Goal: Complete application form: Complete application form

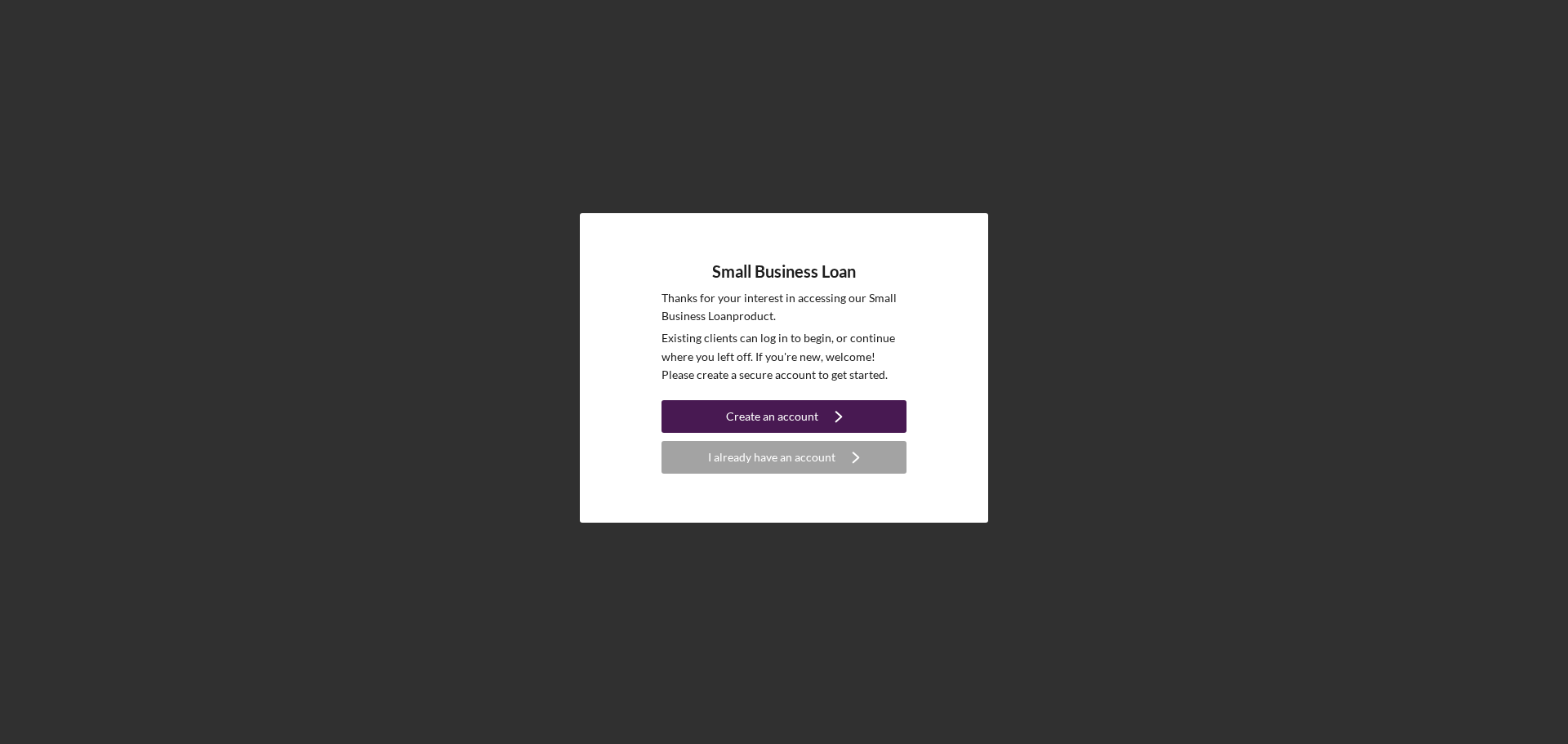
click at [754, 421] on div "Create an account" at bounding box center [772, 416] width 92 height 33
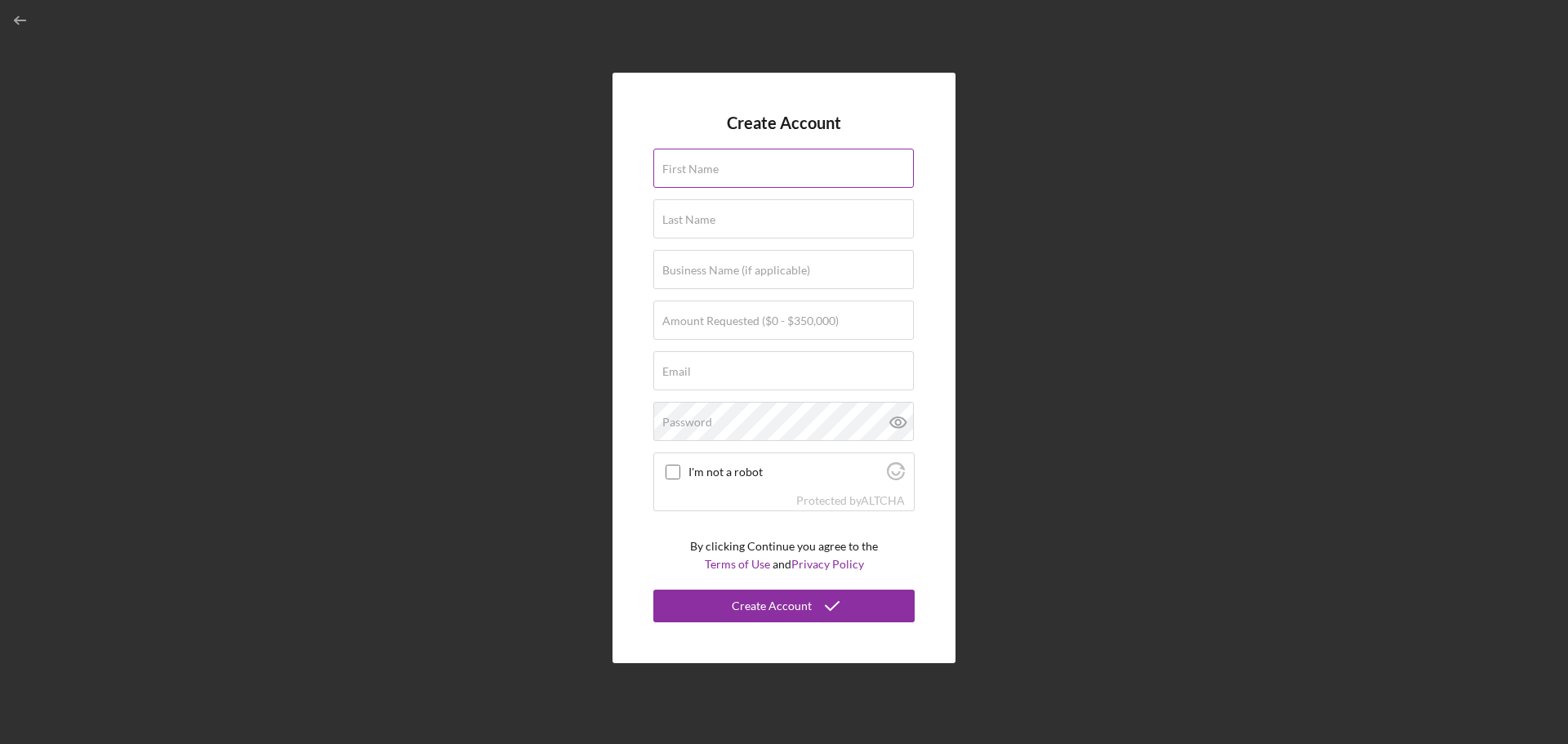
click at [695, 178] on input "First Name" at bounding box center [784, 168] width 261 height 39
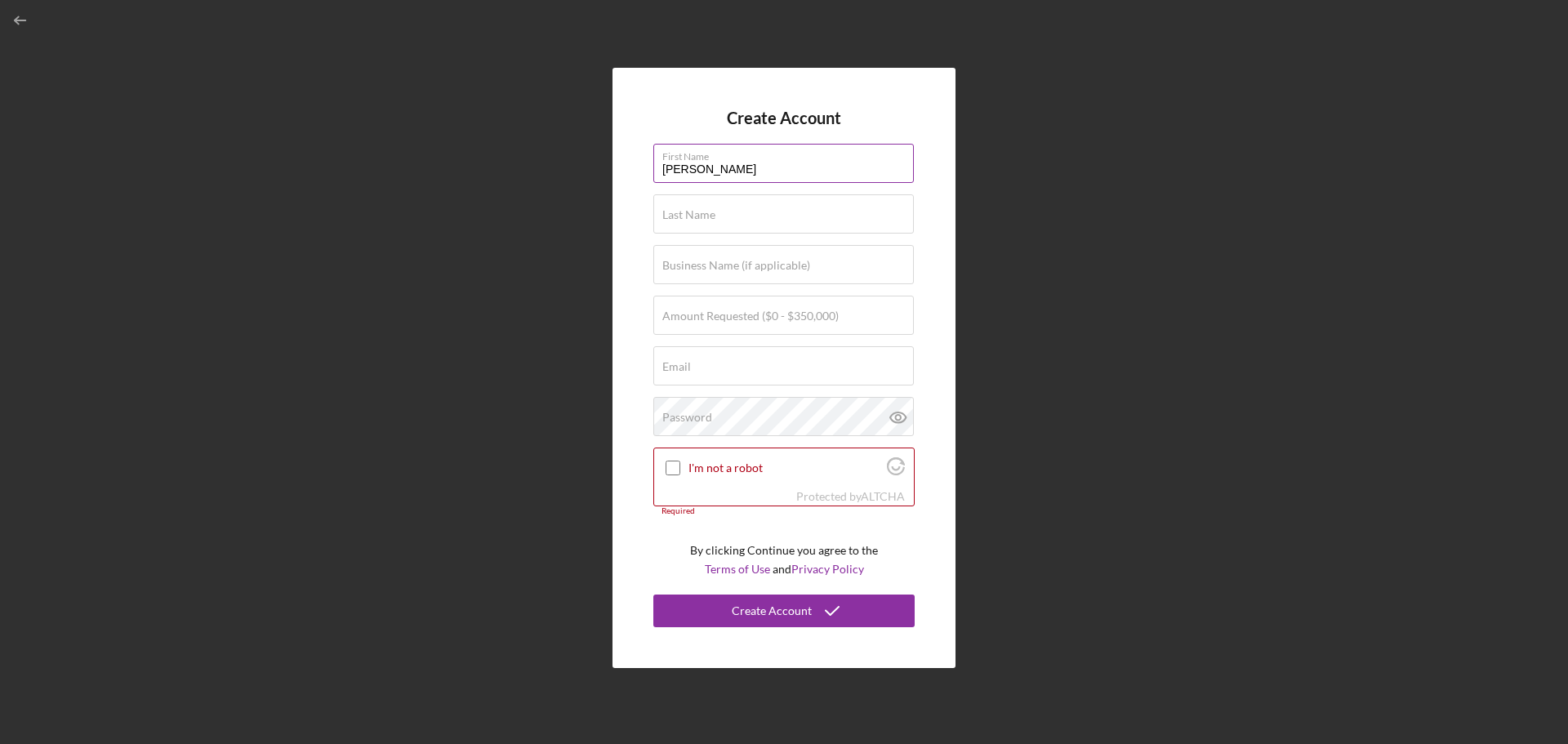
type input "[PERSON_NAME]"
click at [676, 264] on label "Business Name (if applicable)" at bounding box center [736, 265] width 148 height 13
click at [676, 264] on input "Business Name (if applicable)" at bounding box center [784, 264] width 261 height 39
type input "Sunnyside Grooming Salon"
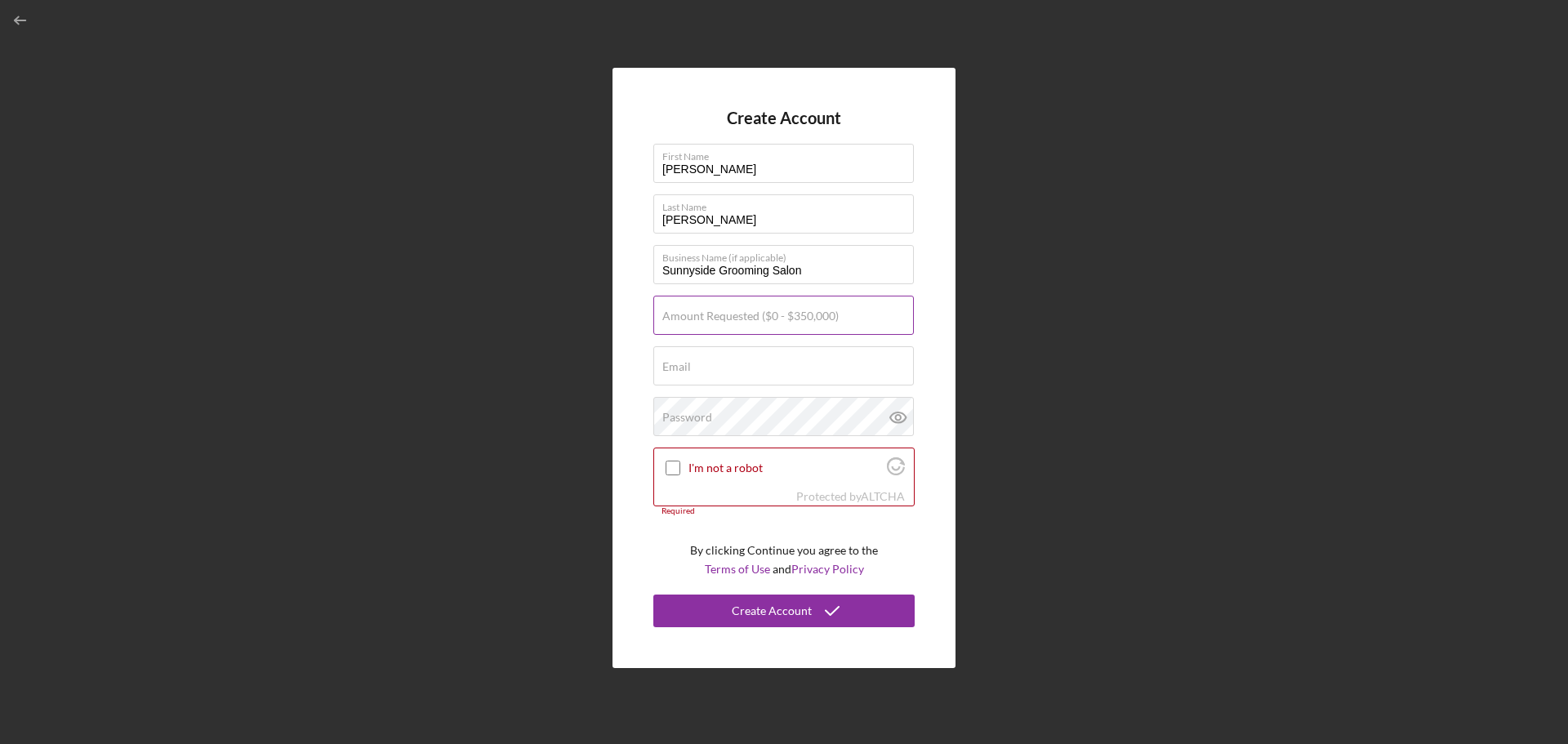
click at [692, 326] on input "Amount Requested ($0 - $350,000)" at bounding box center [784, 314] width 261 height 39
type input "$2"
type input "$200,000"
click at [680, 367] on label "Email" at bounding box center [676, 366] width 28 height 13
click at [680, 367] on input "Email" at bounding box center [784, 365] width 261 height 39
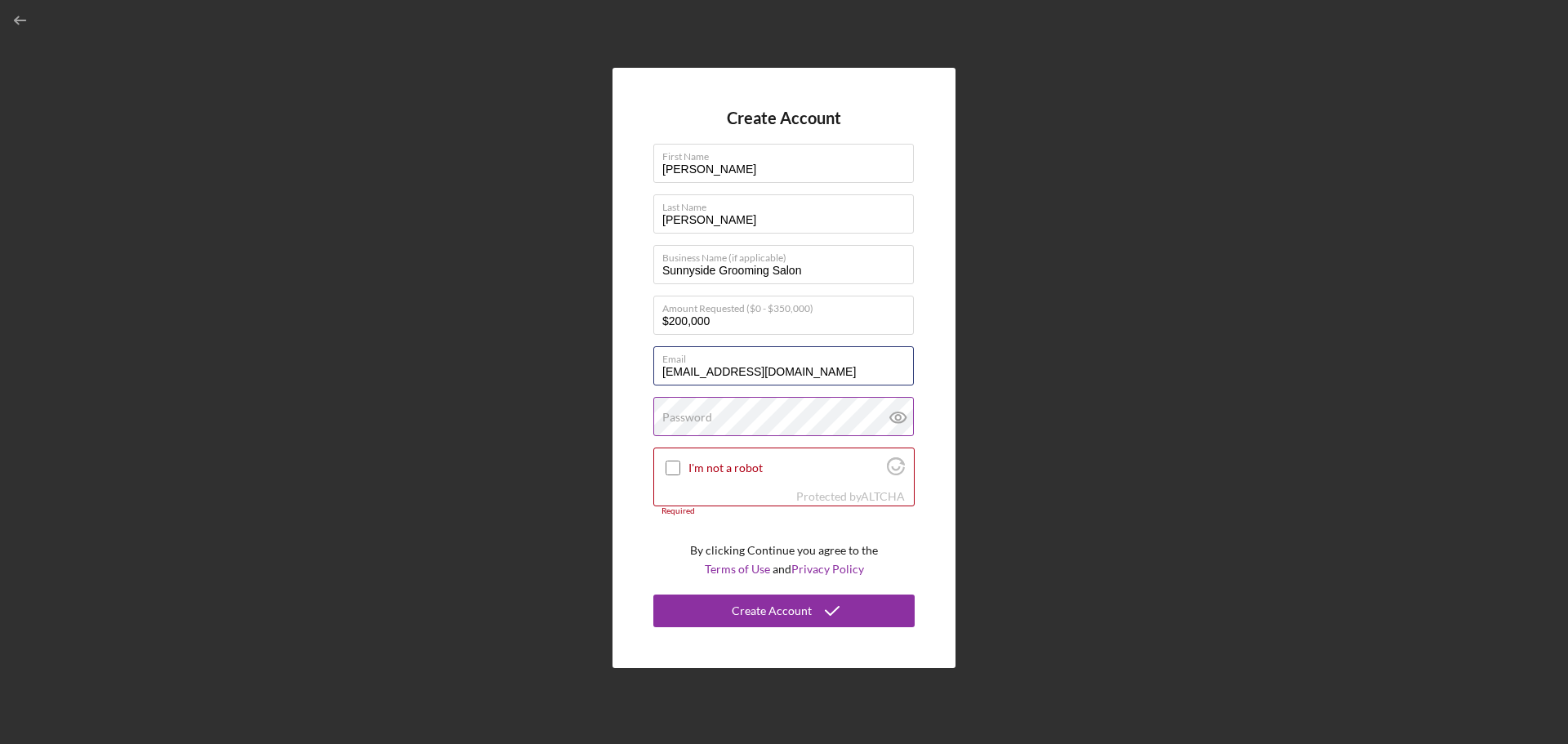
type input "[EMAIL_ADDRESS][DOMAIN_NAME]"
click at [686, 413] on label "Password" at bounding box center [687, 417] width 50 height 13
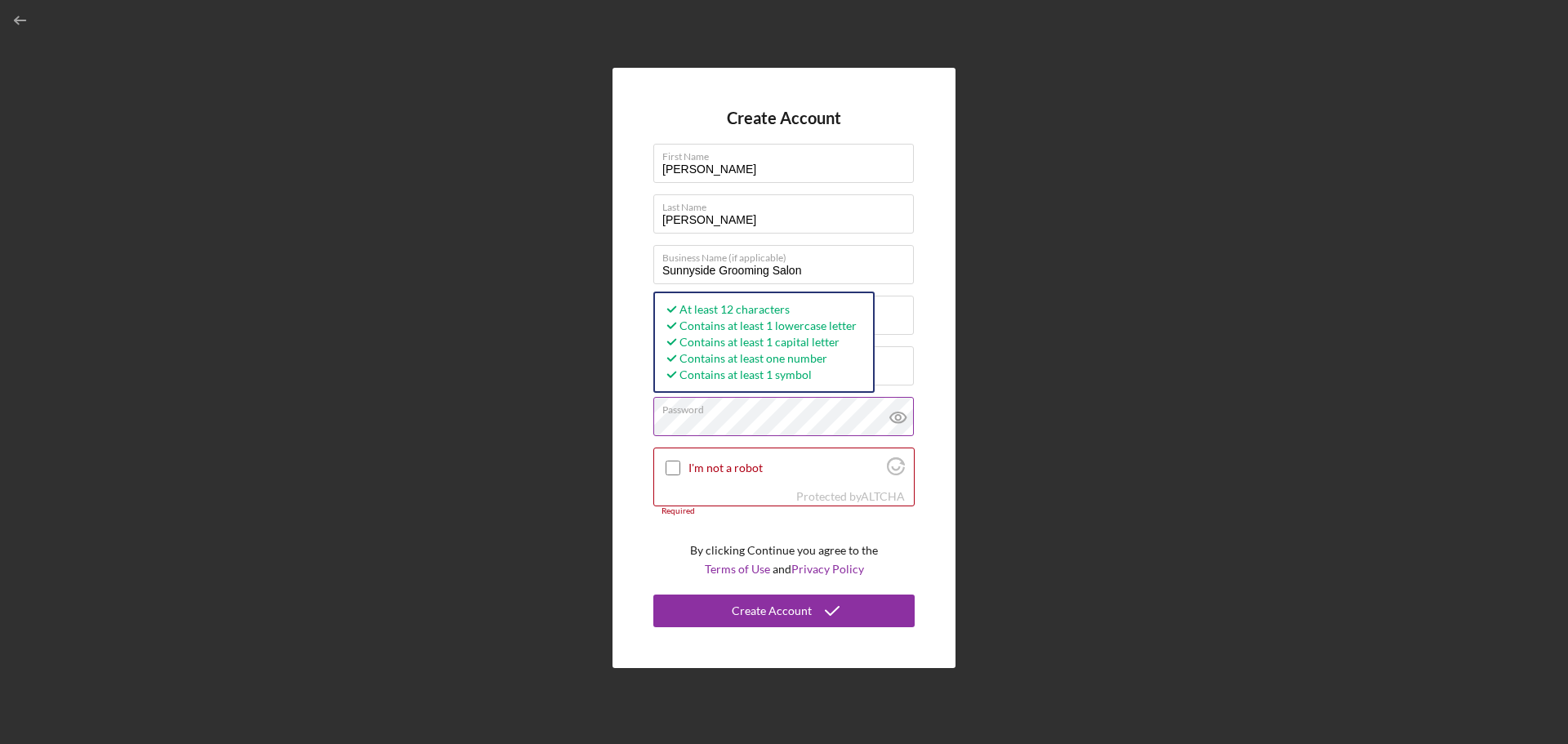
click at [899, 422] on icon at bounding box center [897, 418] width 15 height 11
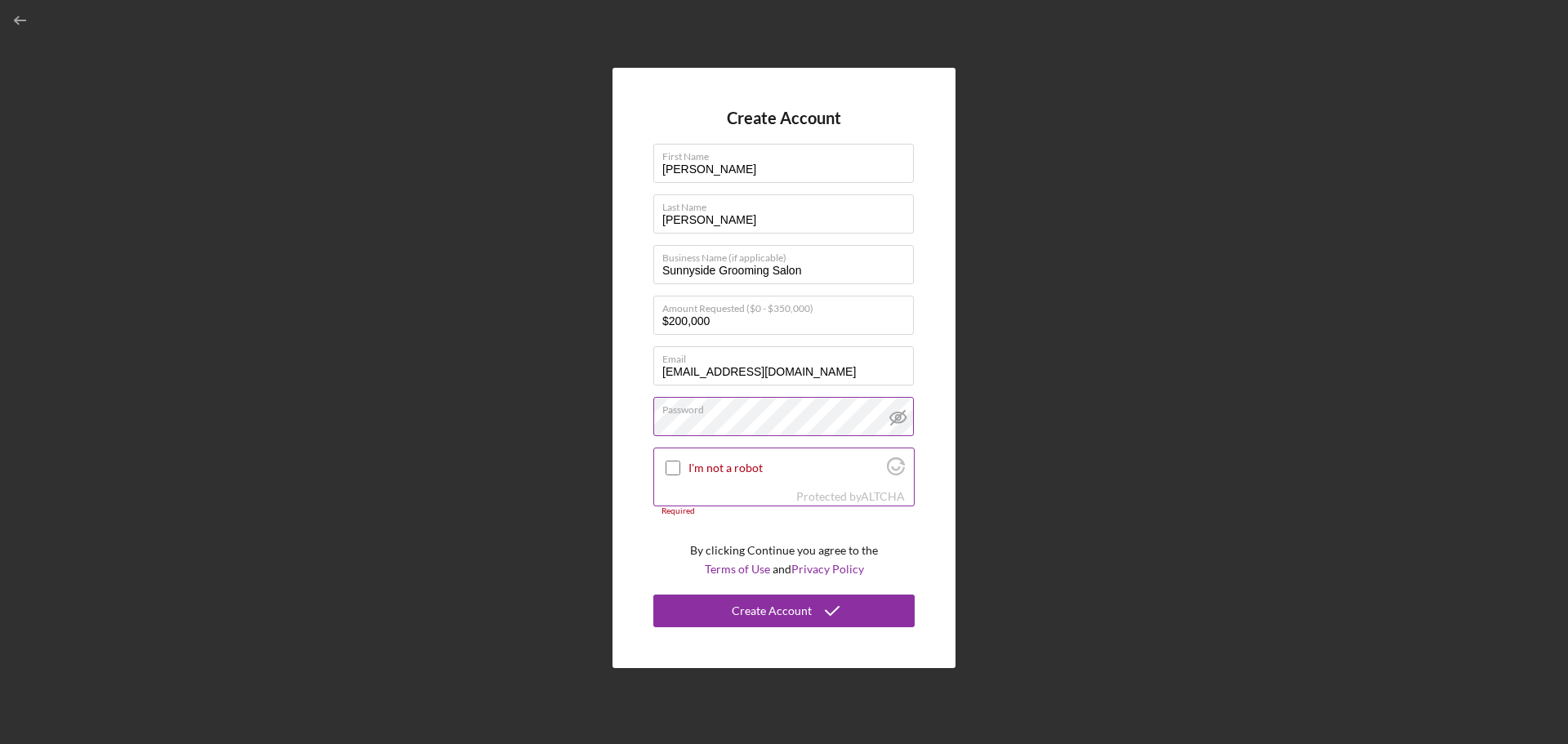
click at [670, 469] on input "I'm not a robot" at bounding box center [673, 468] width 15 height 15
checkbox input "true"
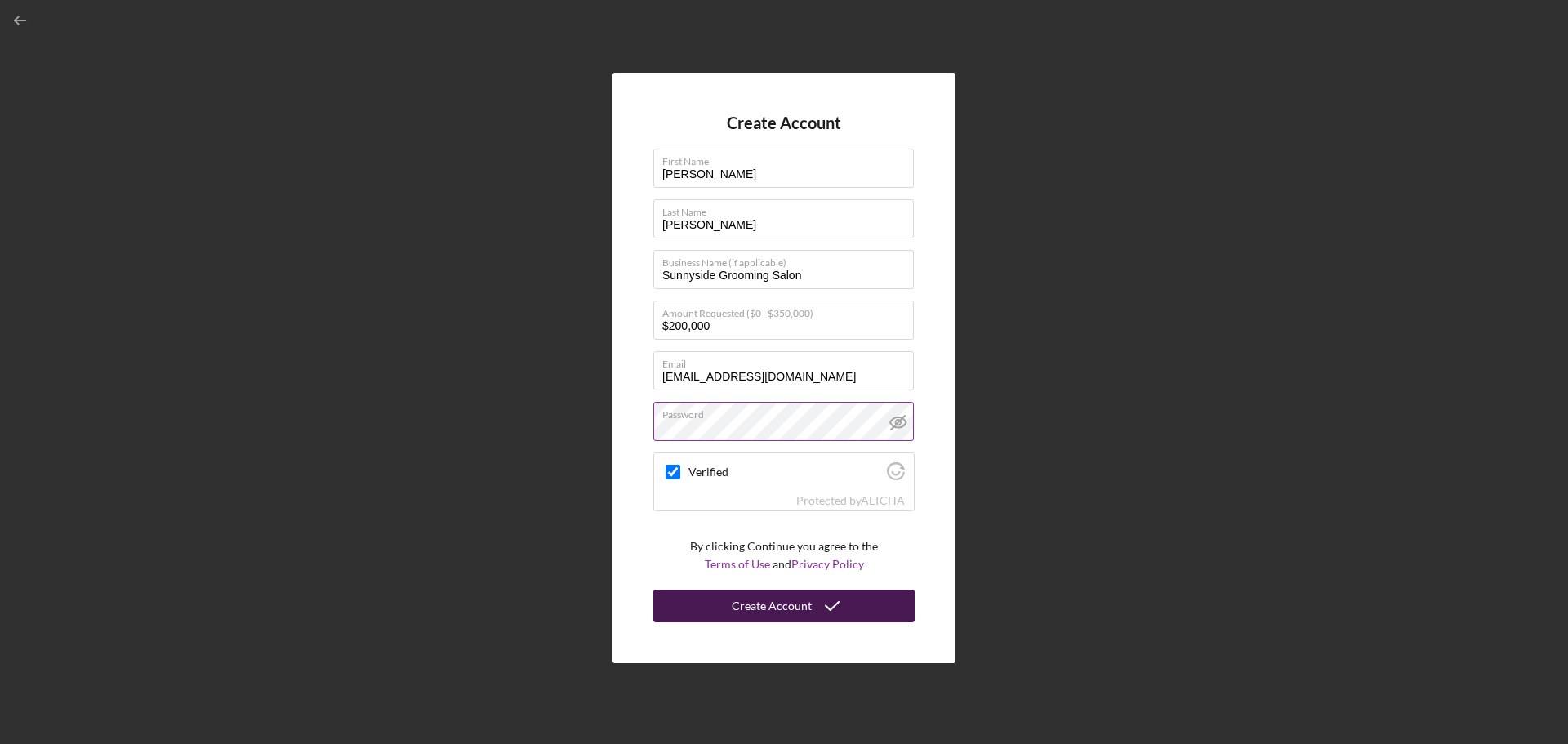
click at [759, 617] on div "Create Account" at bounding box center [772, 606] width 80 height 33
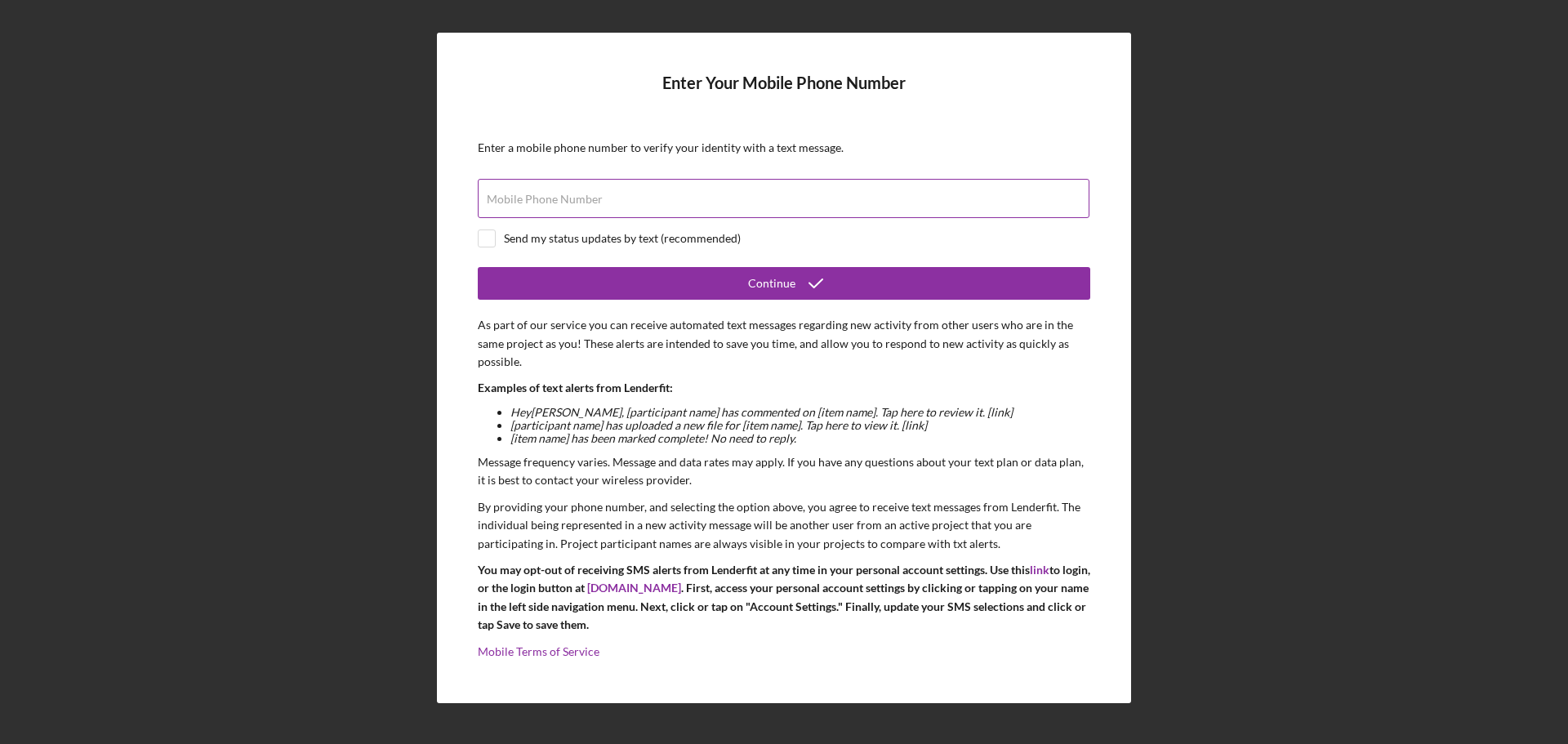
click at [549, 199] on label "Mobile Phone Number" at bounding box center [544, 199] width 116 height 13
click at [549, 199] on input "Mobile Phone Number" at bounding box center [783, 198] width 611 height 39
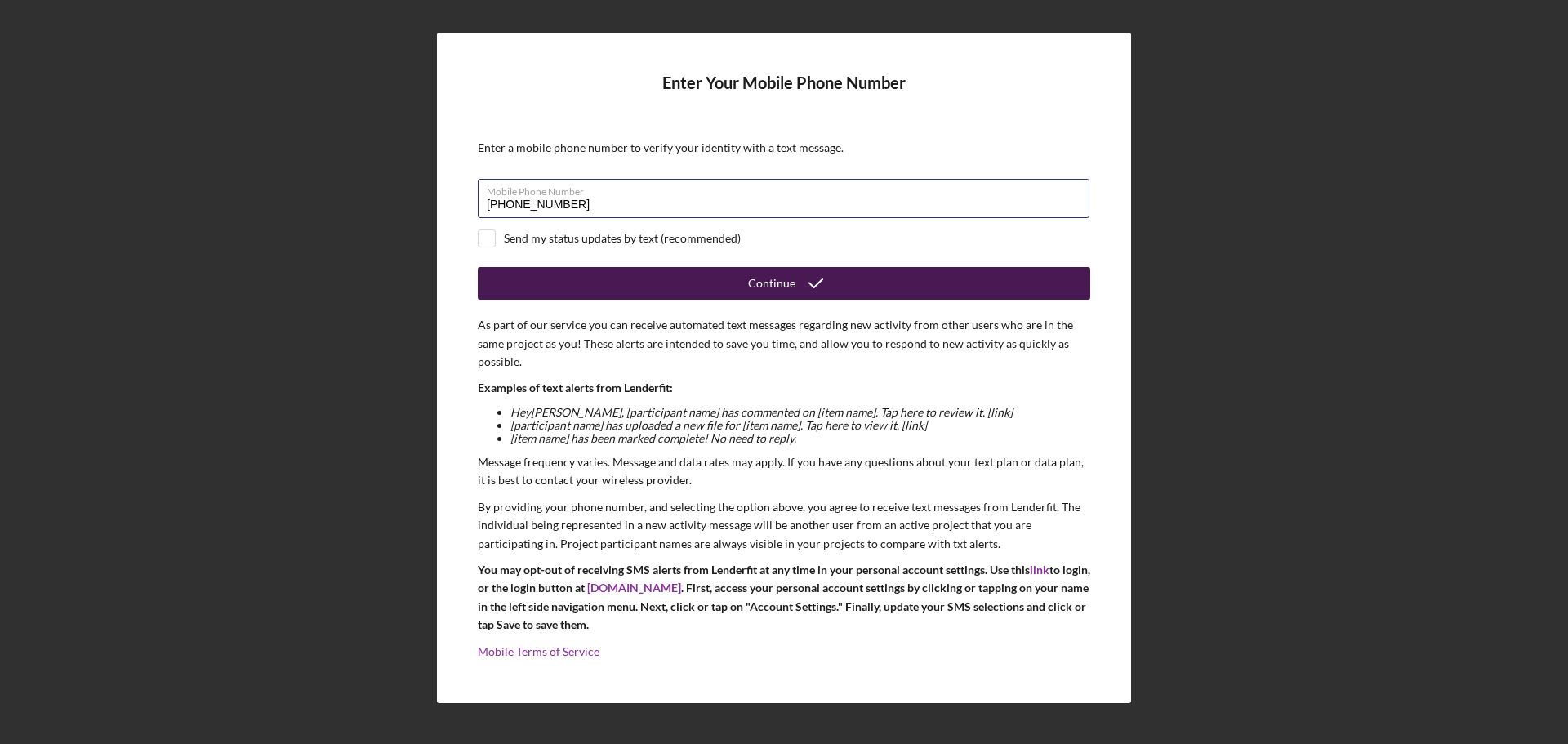
type input "[PHONE_NUMBER]"
click at [722, 284] on button "Continue" at bounding box center [784, 283] width 612 height 33
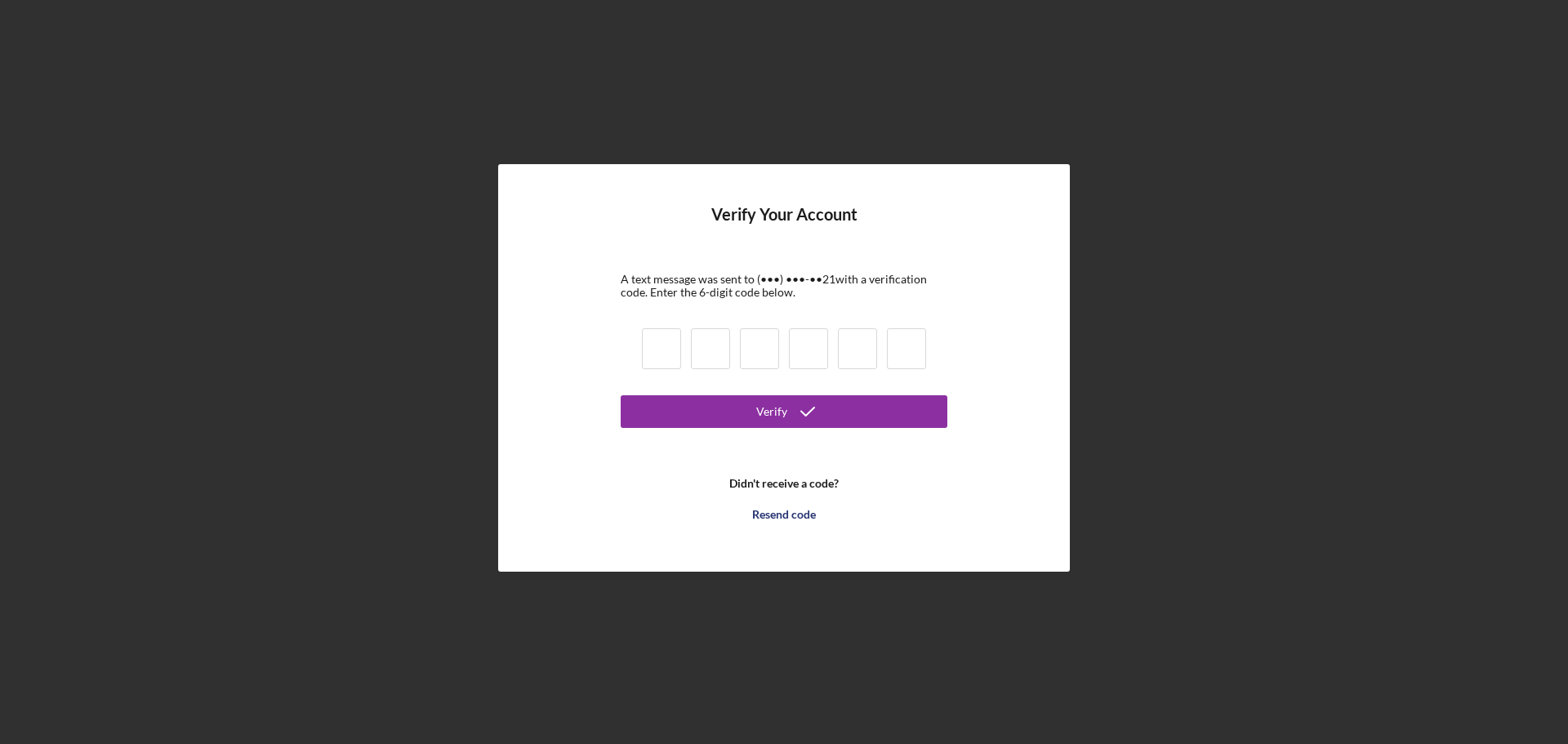
click at [650, 350] on input at bounding box center [661, 348] width 39 height 41
type input "9"
type input "6"
type input "1"
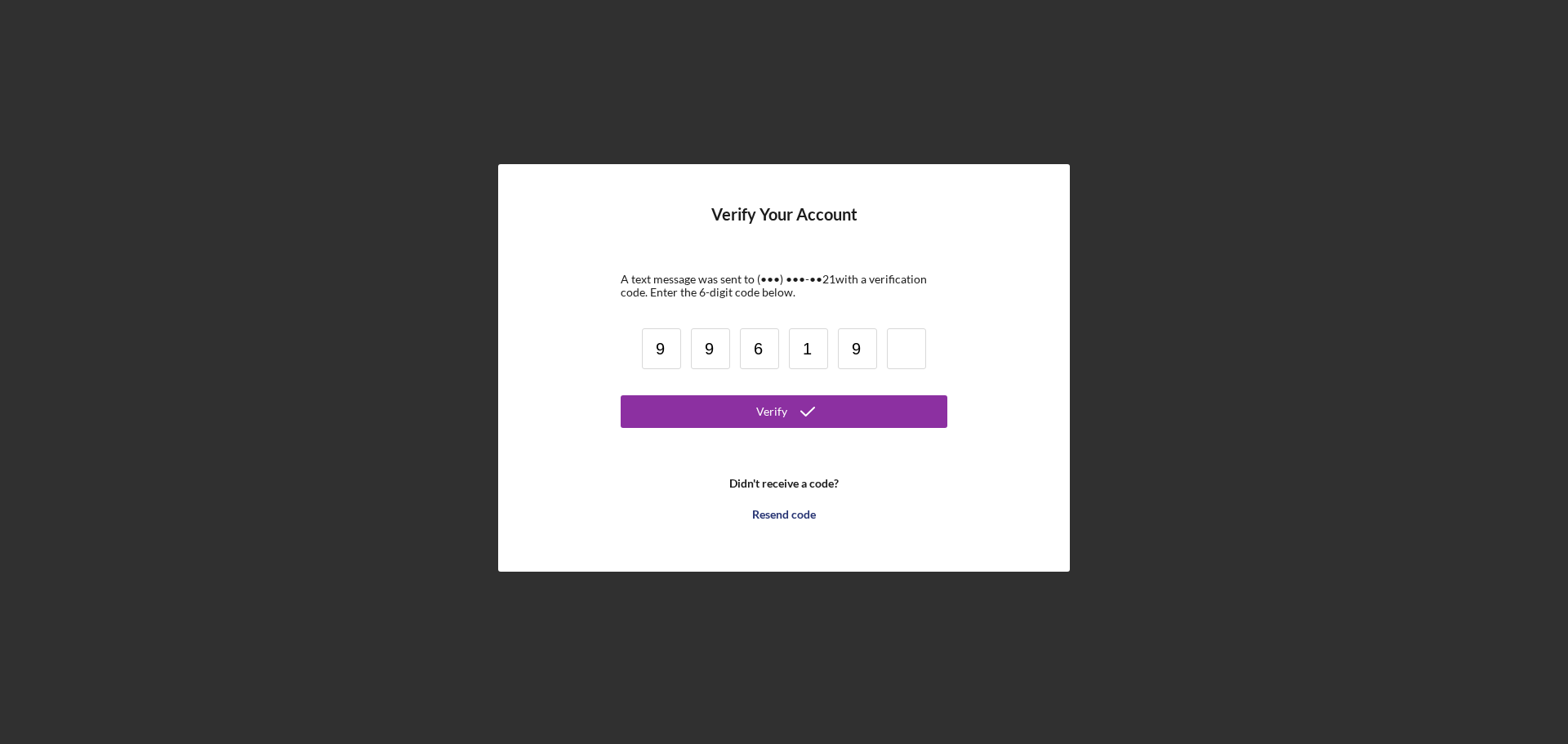
type input "9"
type input "2"
click at [837, 412] on button "Verify" at bounding box center [784, 412] width 327 height 33
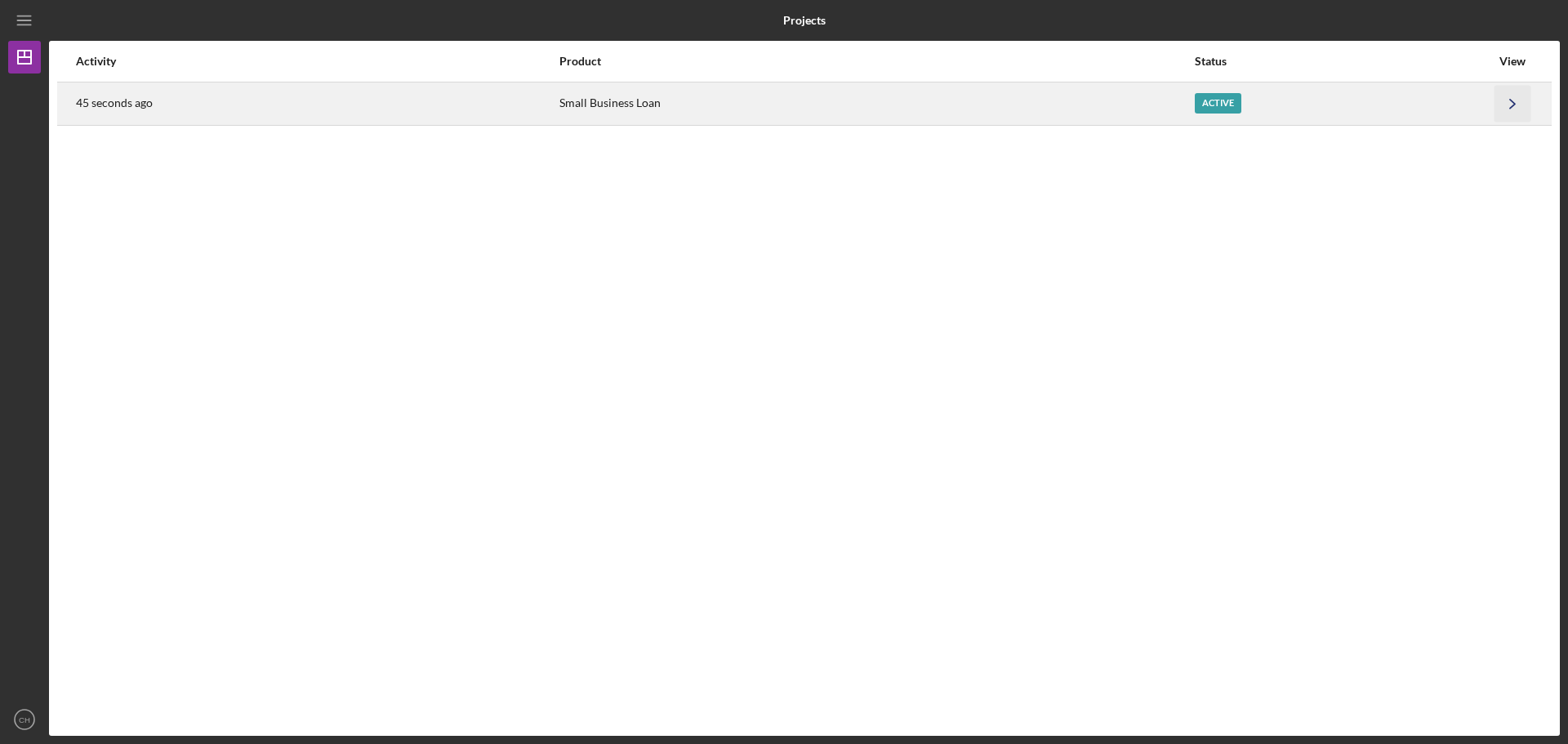
click at [1512, 104] on icon "Icon/Navigate" at bounding box center [1512, 103] width 36 height 36
